Goal: Information Seeking & Learning: Learn about a topic

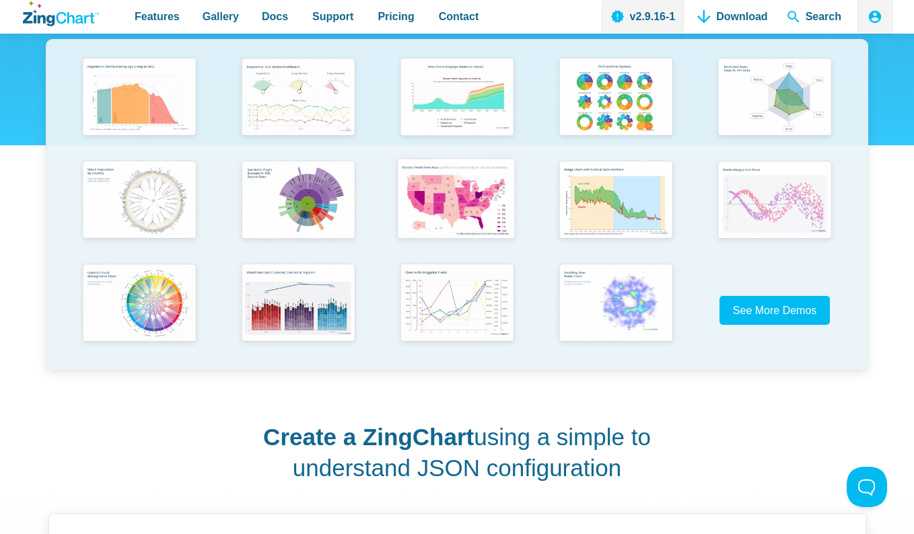
scroll to position [277, 0]
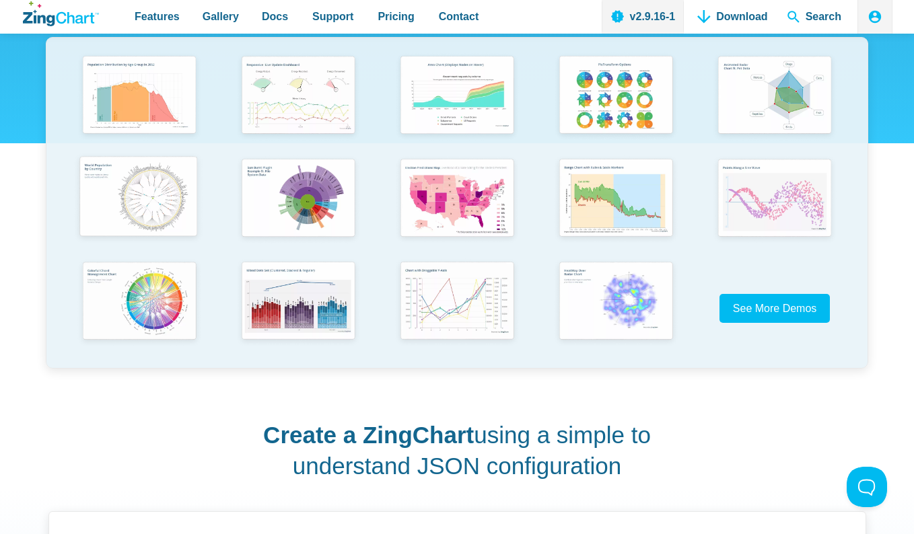
click at [114, 181] on img "App Content" at bounding box center [138, 198] width 131 height 94
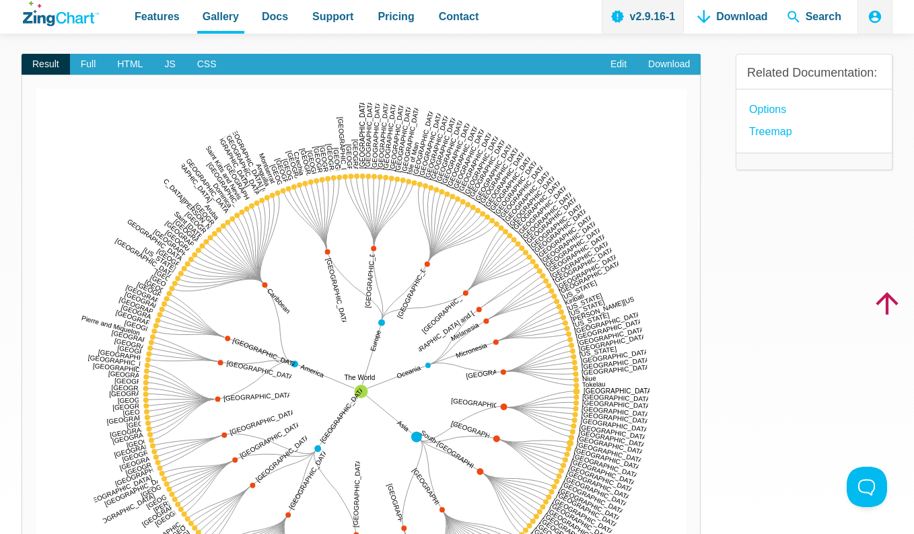
drag, startPoint x: 326, startPoint y: 252, endPoint x: 351, endPoint y: 225, distance: 36.2
click at [351, 225] on div "The World Asia Africa America Europe Oceania Eastern Africa Ethiopia Tanzania K…" at bounding box center [361, 392] width 651 height 606
click at [319, 197] on img "App Content" at bounding box center [361, 392] width 651 height 606
click at [318, 164] on img "App Content" at bounding box center [361, 392] width 651 height 606
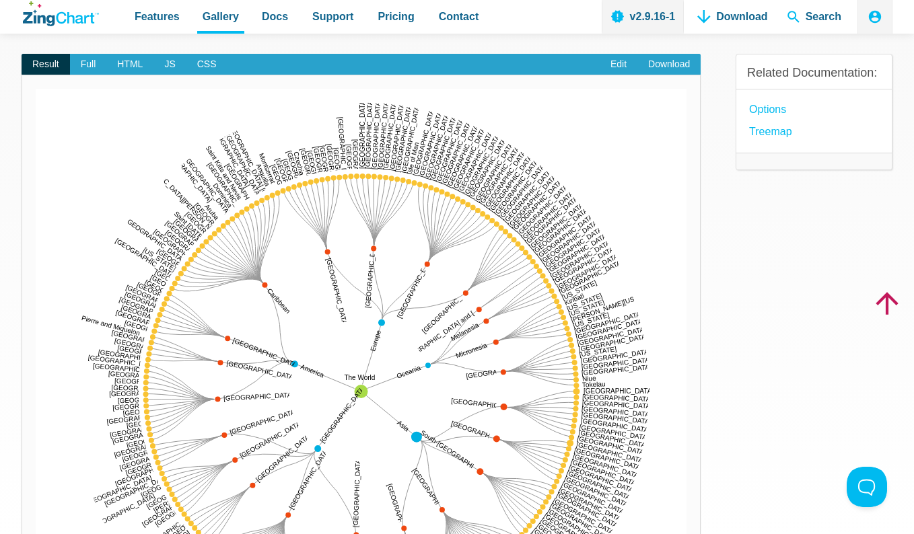
drag, startPoint x: 318, startPoint y: 180, endPoint x: 347, endPoint y: 217, distance: 47.0
click at [347, 218] on div "The World Asia Africa America Europe Oceania Eastern Africa Ethiopia Tanzania K…" at bounding box center [361, 392] width 651 height 606
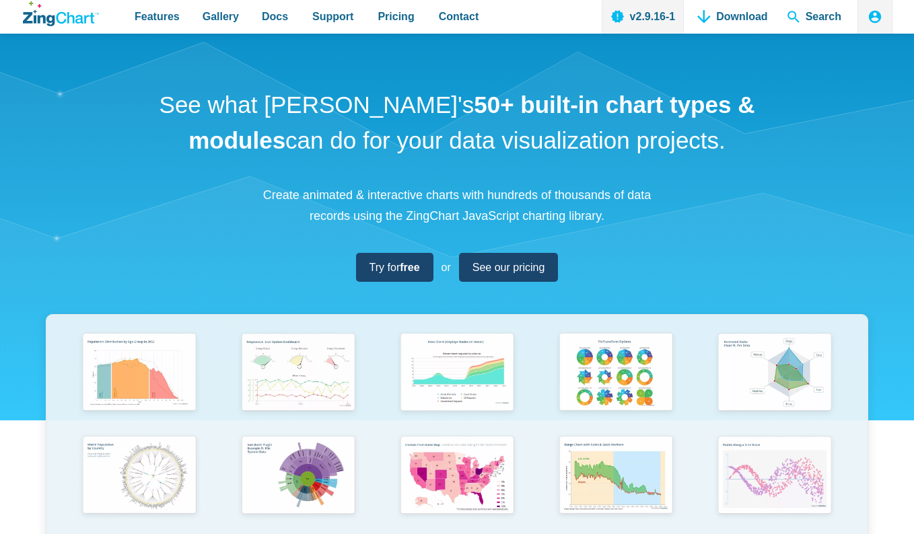
scroll to position [277, 0]
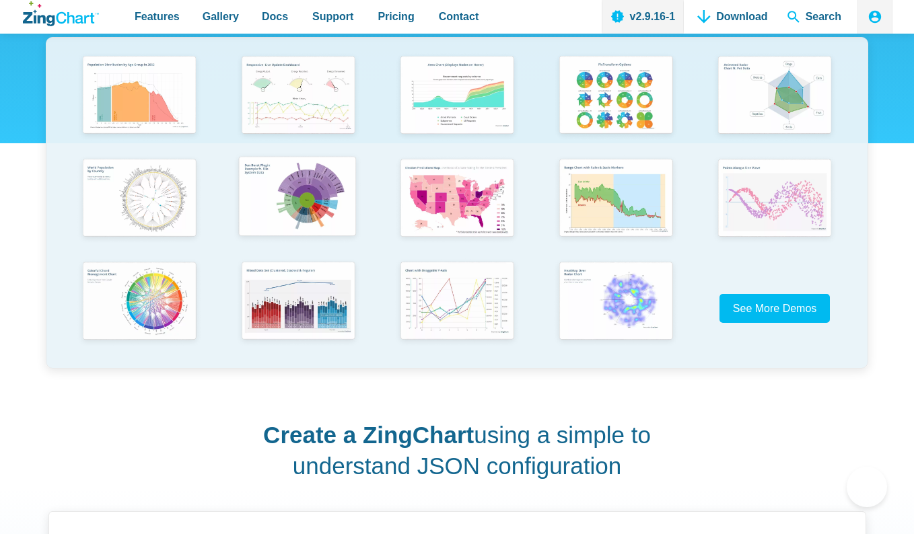
click at [308, 198] on img "App Content" at bounding box center [297, 197] width 131 height 93
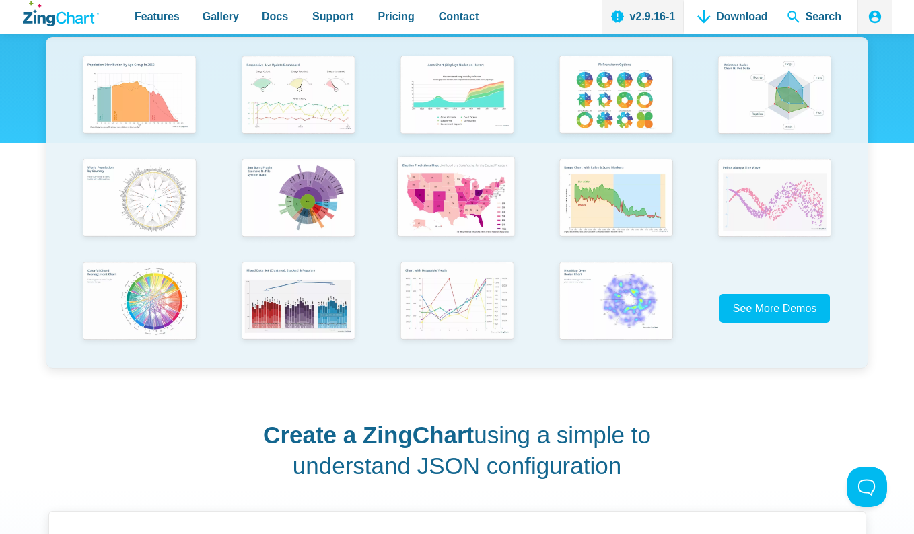
click at [468, 196] on img "App Content" at bounding box center [455, 198] width 131 height 94
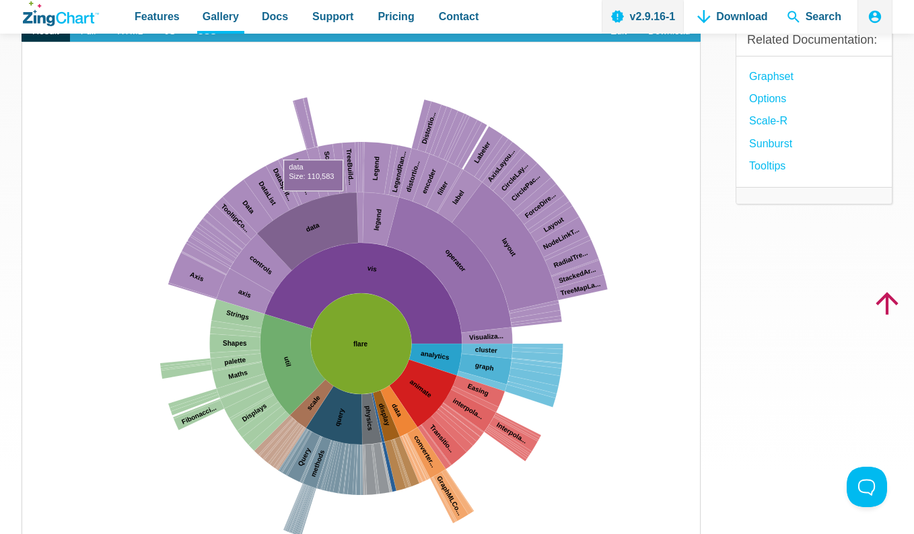
drag, startPoint x: 308, startPoint y: 211, endPoint x: 314, endPoint y: 205, distance: 8.6
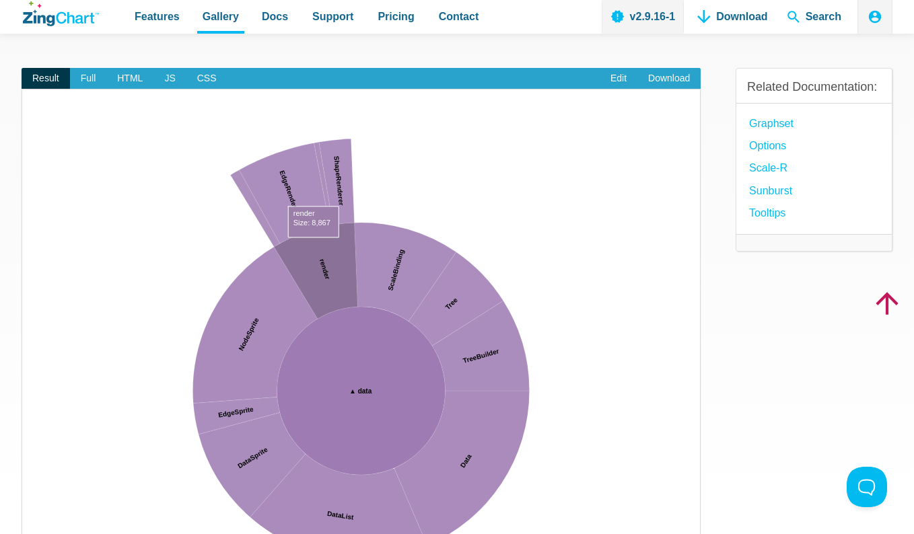
scroll to position [100, 0]
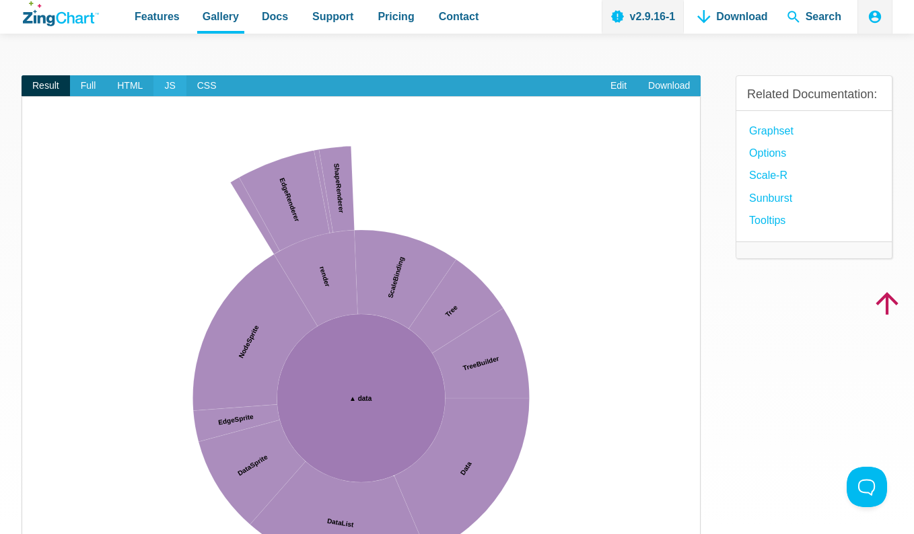
click at [165, 85] on span "JS" at bounding box center [169, 86] width 32 height 22
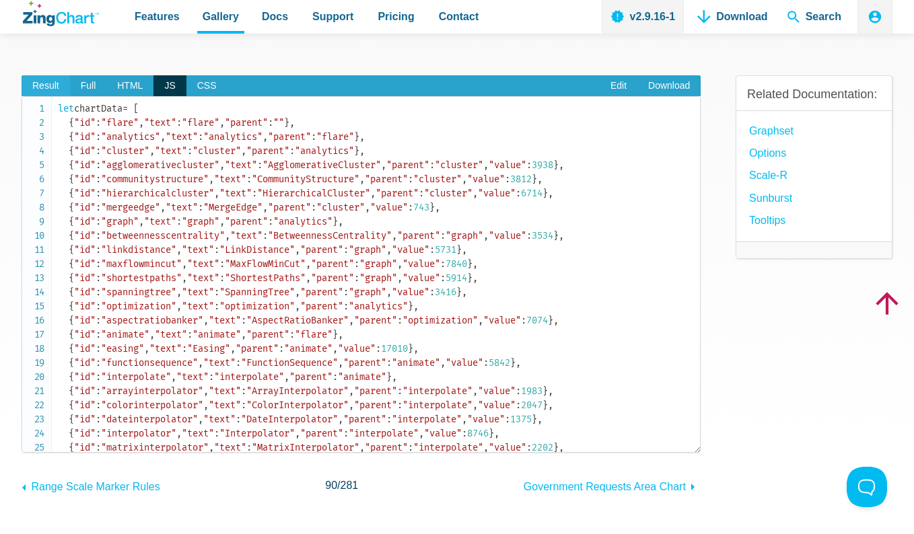
click at [55, 84] on span "Result" at bounding box center [46, 86] width 48 height 22
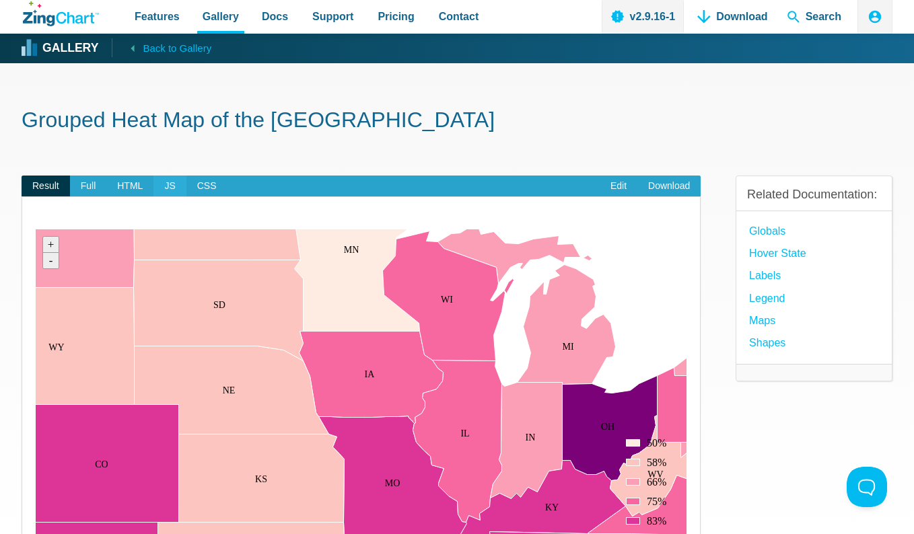
click at [168, 179] on span "JS" at bounding box center [169, 187] width 32 height 22
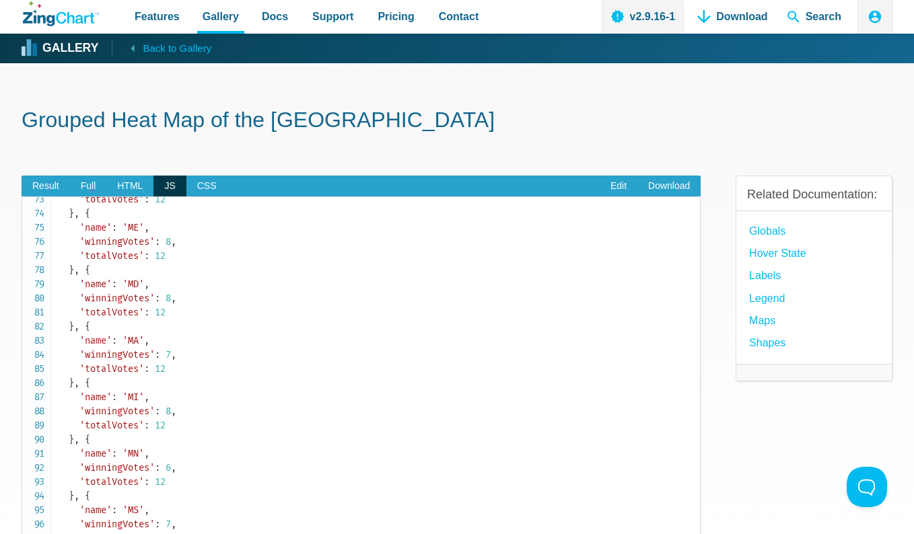
scroll to position [1028, 0]
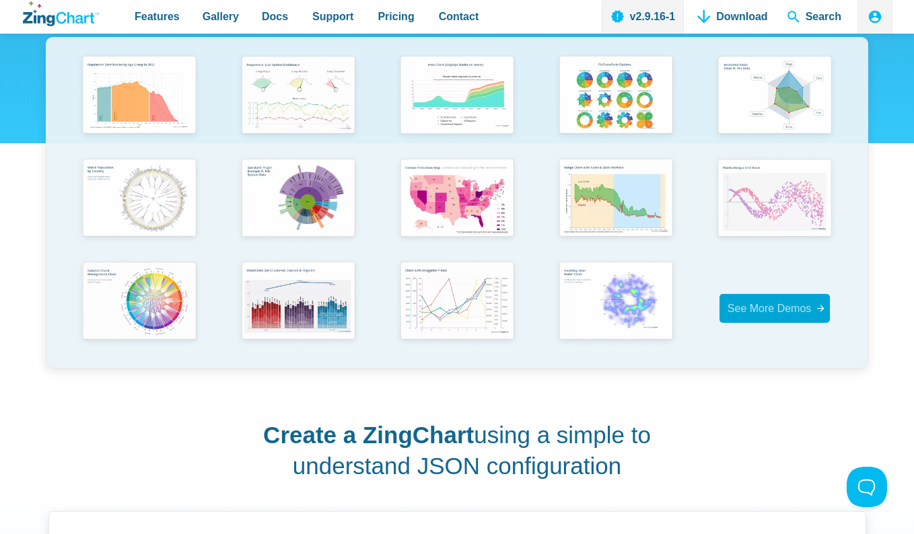
click at [753, 310] on span "See More Demos" at bounding box center [770, 308] width 84 height 11
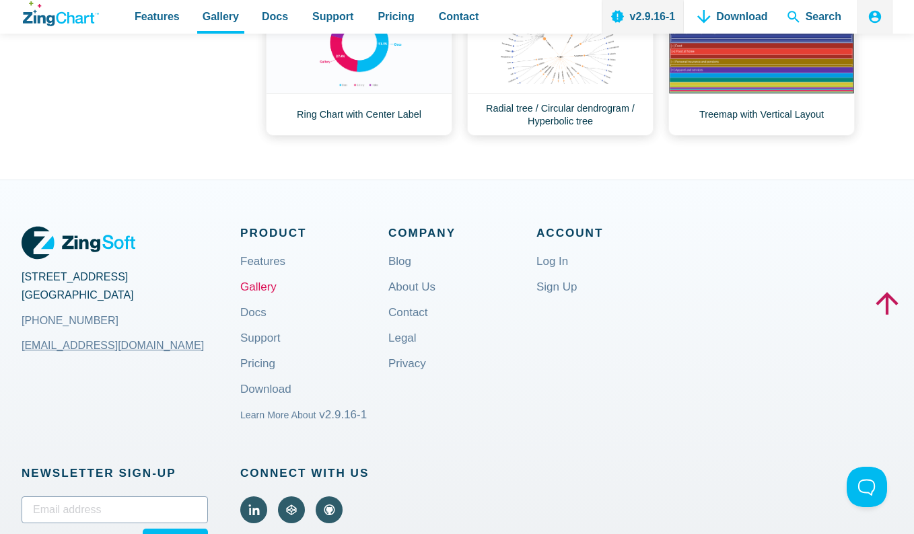
scroll to position [853, 0]
